Goal: Transaction & Acquisition: Book appointment/travel/reservation

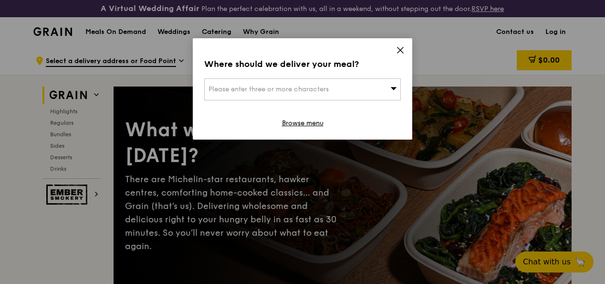
click at [397, 48] on icon at bounding box center [400, 50] width 9 height 9
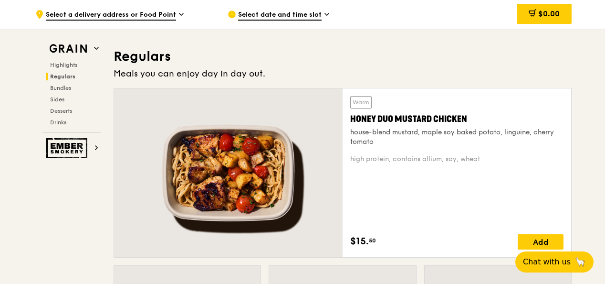
scroll to position [716, 0]
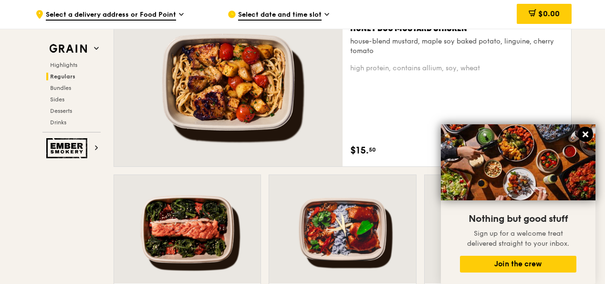
click at [583, 129] on button at bounding box center [585, 133] width 15 height 15
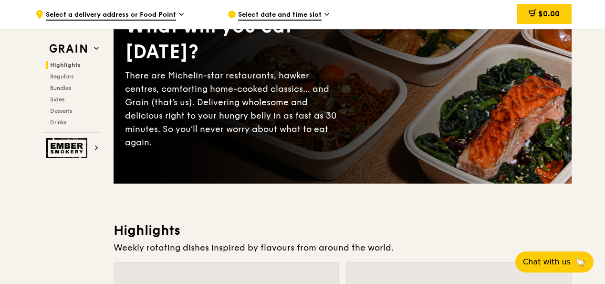
scroll to position [0, 0]
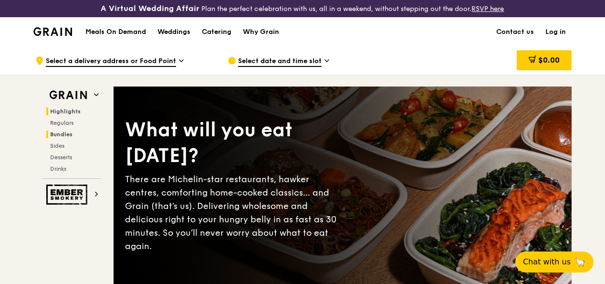
click at [67, 137] on span "Bundles" at bounding box center [61, 134] width 22 height 7
click at [220, 38] on div "Catering" at bounding box center [217, 32] width 30 height 29
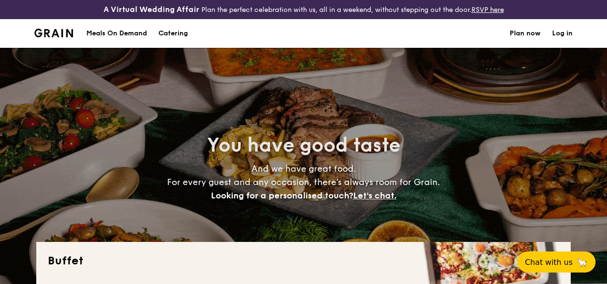
select select
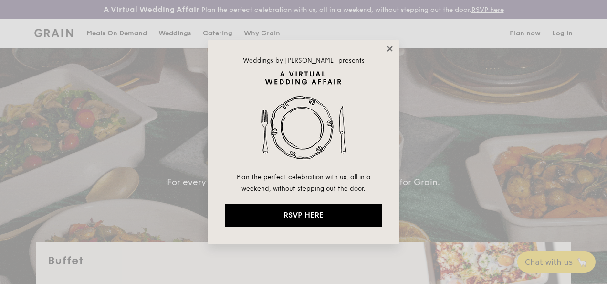
click at [389, 46] on icon at bounding box center [390, 48] width 9 height 9
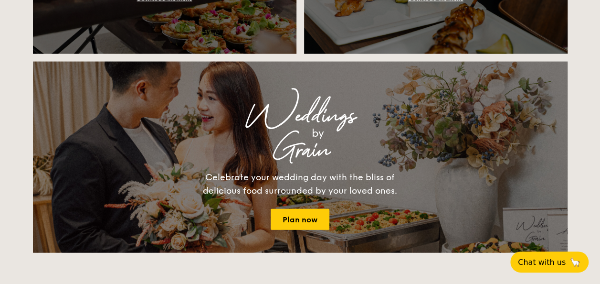
scroll to position [1098, 0]
